Goal: Find specific page/section: Find specific page/section

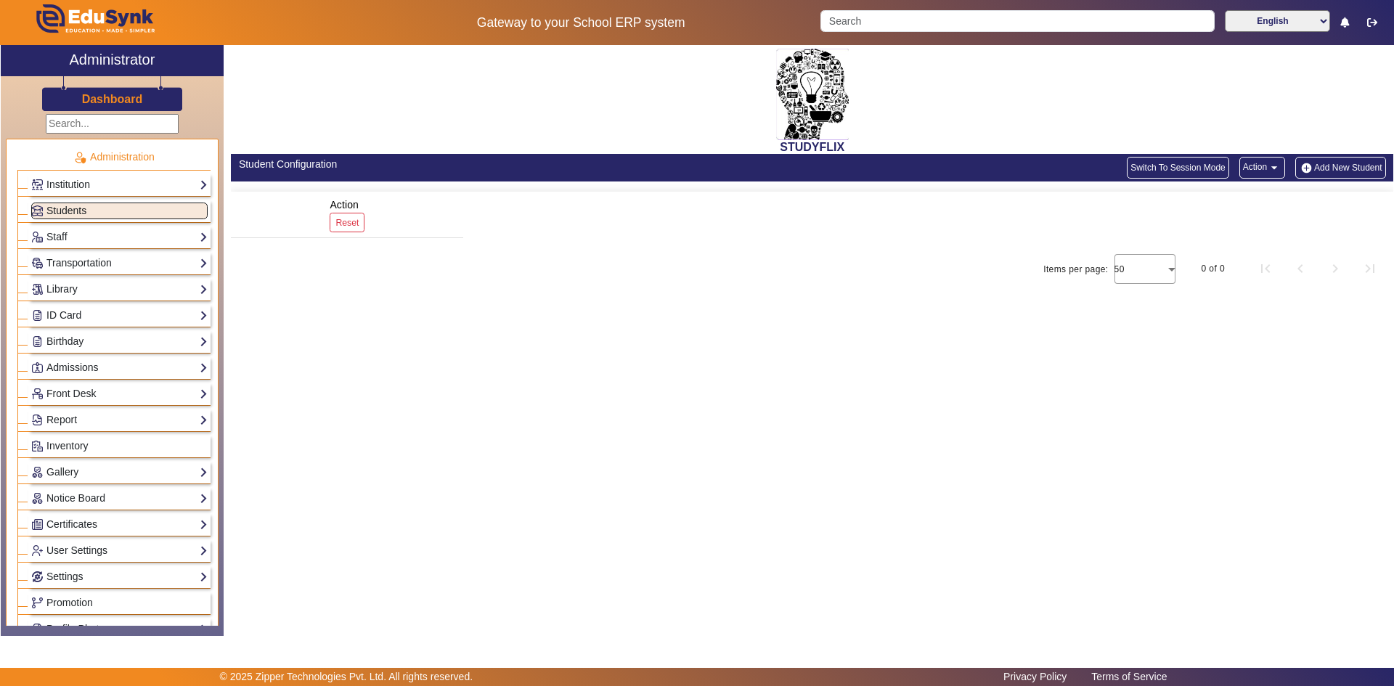
click at [96, 210] on link "Students" at bounding box center [119, 211] width 176 height 17
click at [80, 209] on span "Students" at bounding box center [66, 211] width 40 height 12
click at [106, 212] on link "Students" at bounding box center [119, 211] width 176 height 17
click at [81, 213] on span "Students" at bounding box center [66, 211] width 40 height 12
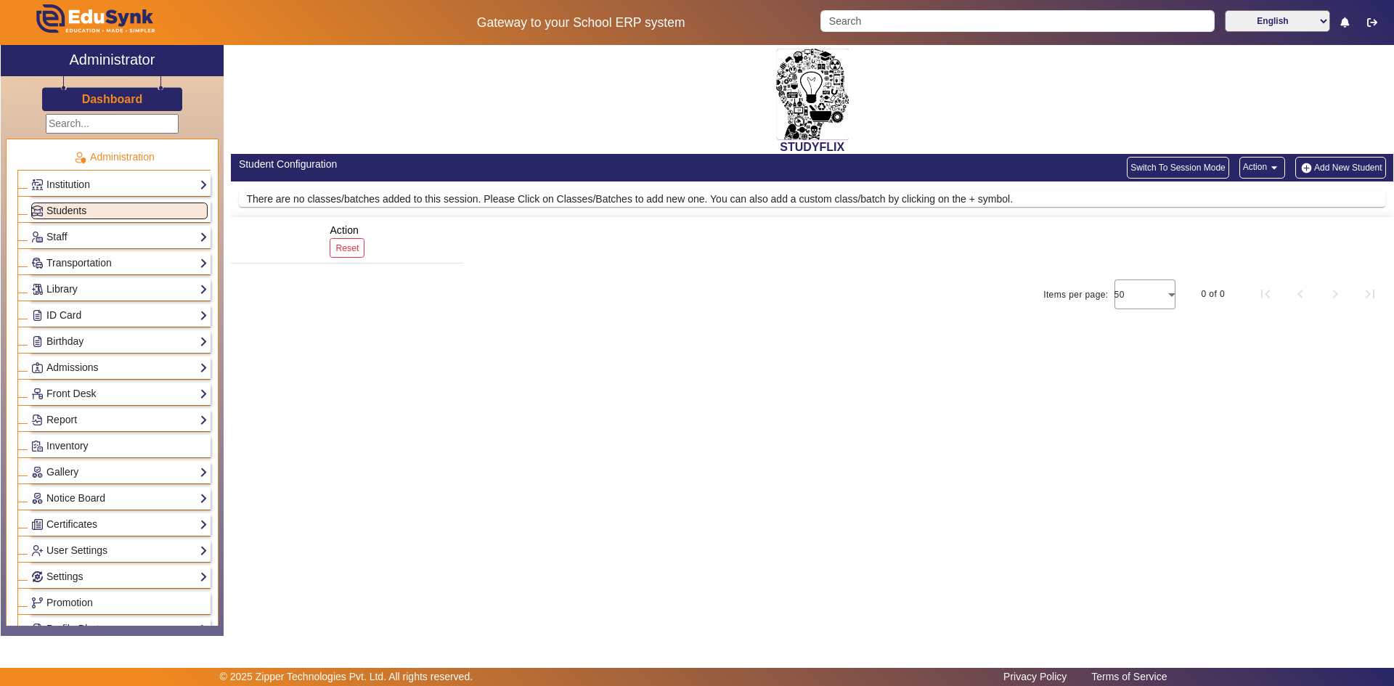
click at [116, 213] on link "Students" at bounding box center [119, 211] width 176 height 17
